Goal: Find specific page/section: Find specific page/section

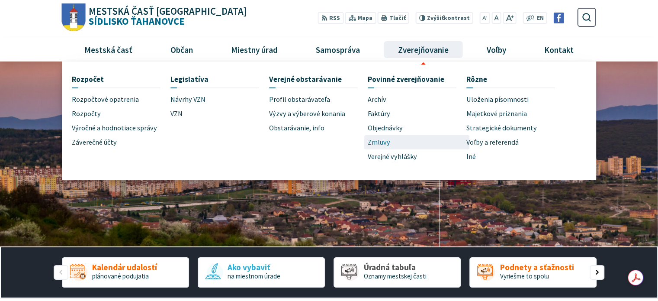
click at [379, 142] on span "Zmluvy" at bounding box center [379, 142] width 23 height 14
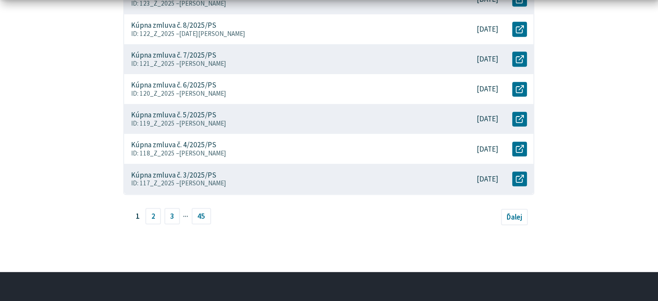
scroll to position [430, 0]
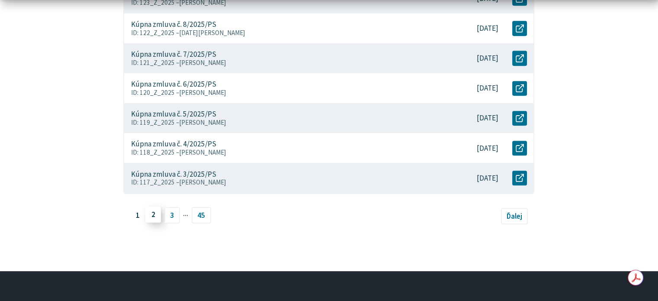
click at [152, 211] on link "2" at bounding box center [153, 214] width 16 height 16
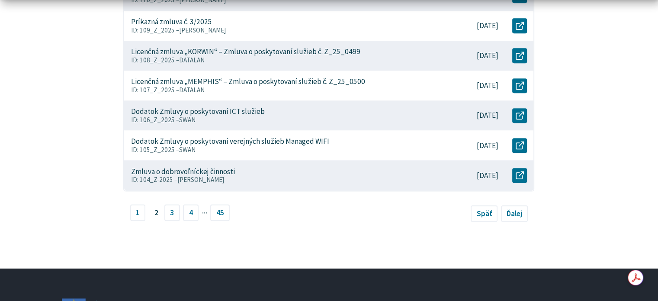
scroll to position [560, 0]
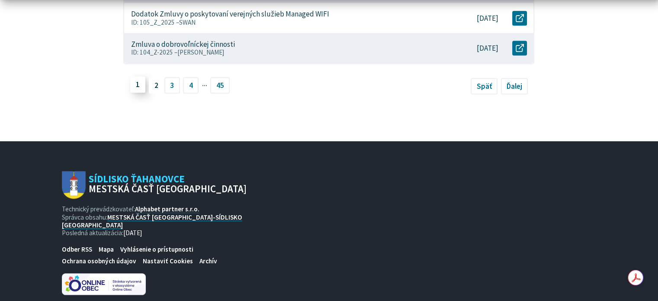
click at [139, 84] on link "1" at bounding box center [138, 84] width 16 height 16
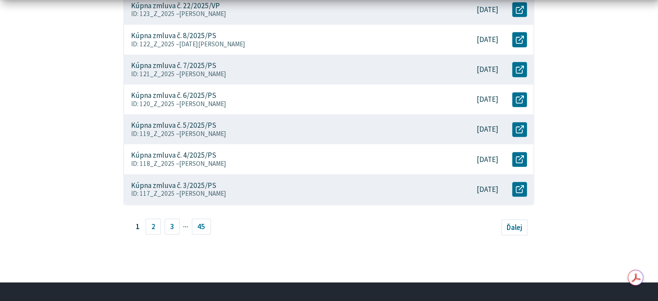
scroll to position [519, 0]
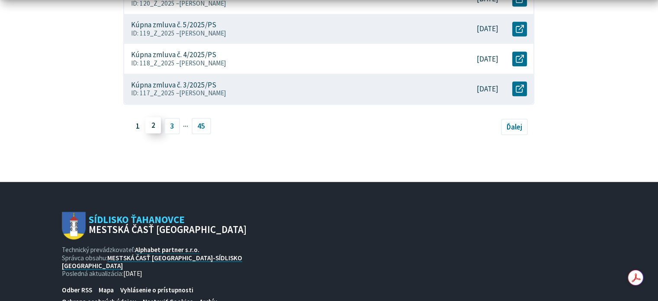
click at [150, 128] on link "2" at bounding box center [153, 125] width 16 height 16
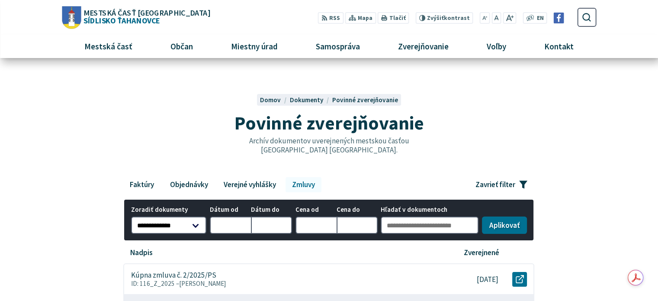
click at [436, 148] on div "Povinné zverejňovanie Archív dokumentov uverejnených mestskou časťou Košice-Síd…" at bounding box center [329, 115] width 535 height 83
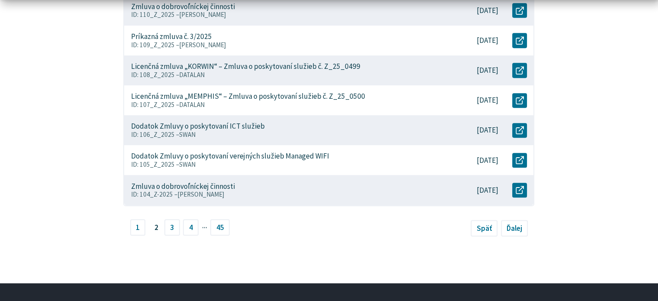
scroll to position [433, 0]
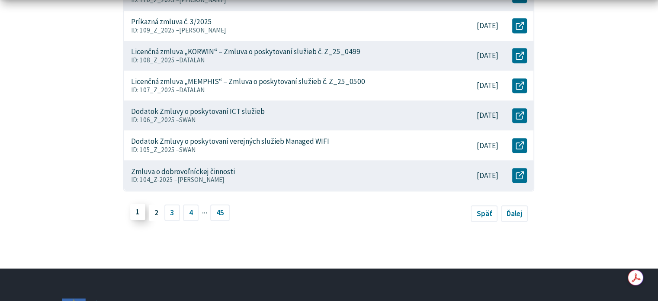
click at [135, 214] on link "1" at bounding box center [138, 211] width 16 height 16
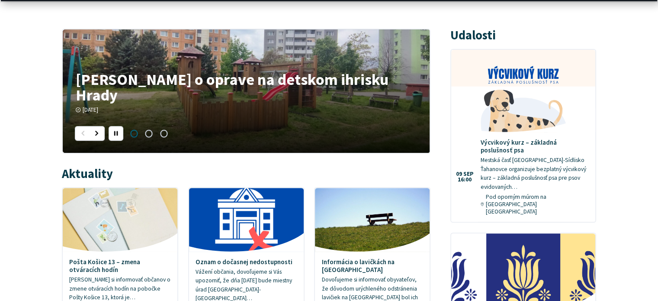
scroll to position [390, 0]
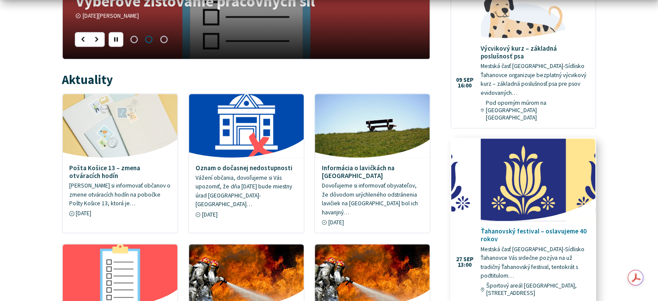
click at [529, 245] on p "Mestská časť [GEOGRAPHIC_DATA]-Sídlisko Ťahanovce Vás srdečne pozýva na už trad…" at bounding box center [535, 262] width 108 height 35
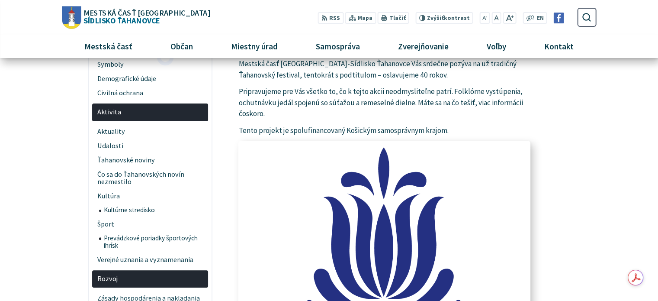
scroll to position [130, 0]
